Goal: Transaction & Acquisition: Purchase product/service

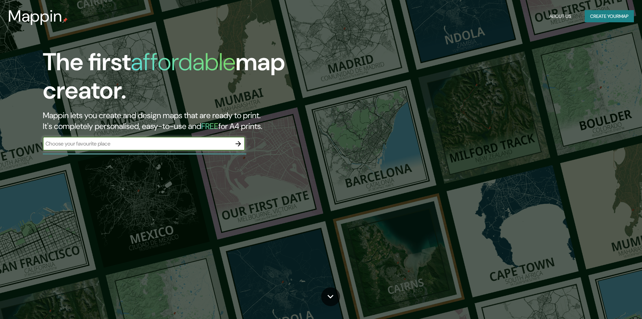
click at [90, 140] on input "text" at bounding box center [137, 144] width 189 height 8
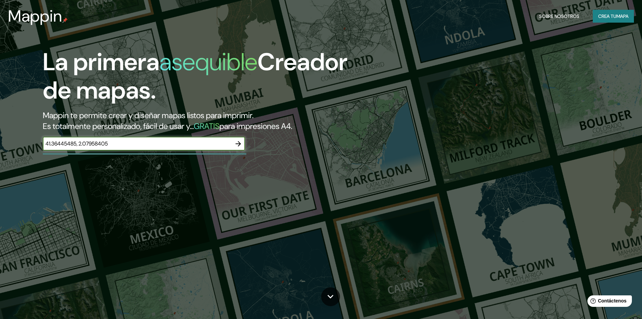
type input "41.36445485, 2.07958405"
click at [239, 140] on icon "button" at bounding box center [238, 144] width 8 height 8
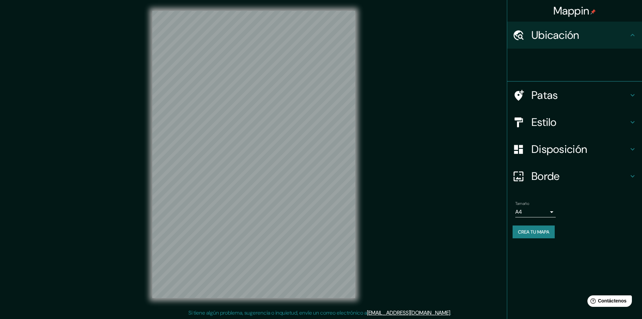
click at [575, 37] on font "Ubicación" at bounding box center [556, 35] width 48 height 14
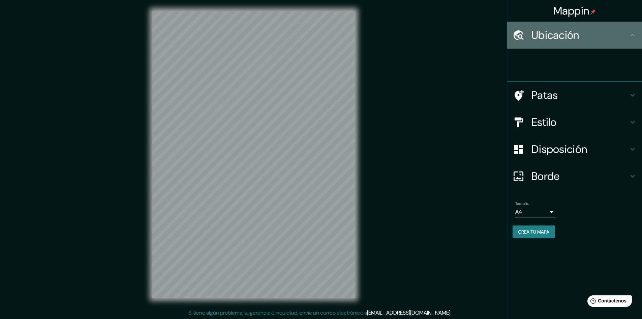
click at [633, 35] on icon at bounding box center [633, 35] width 8 height 8
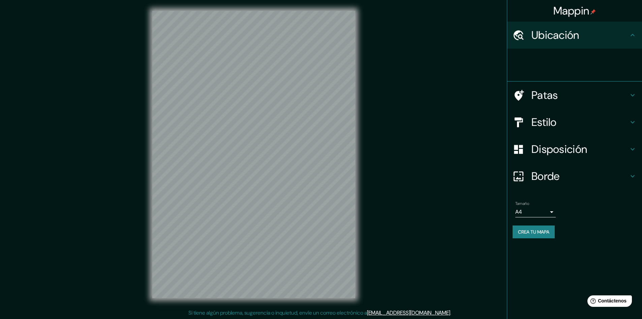
click at [633, 35] on icon at bounding box center [633, 35] width 8 height 8
click at [571, 30] on font "Ubicación" at bounding box center [556, 35] width 48 height 14
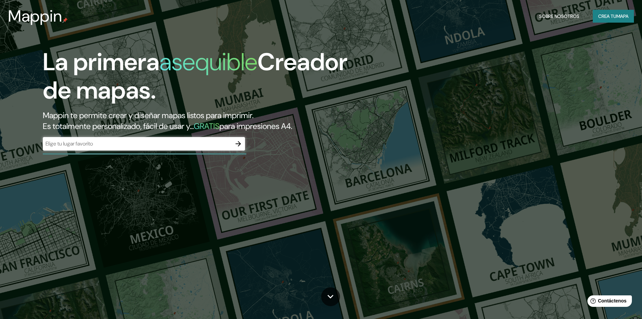
click at [136, 139] on div "​" at bounding box center [144, 143] width 202 height 13
type input "bar"
